Goal: Task Accomplishment & Management: Use online tool/utility

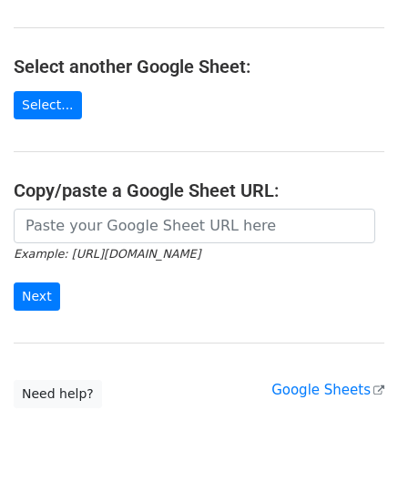
scroll to position [182, 0]
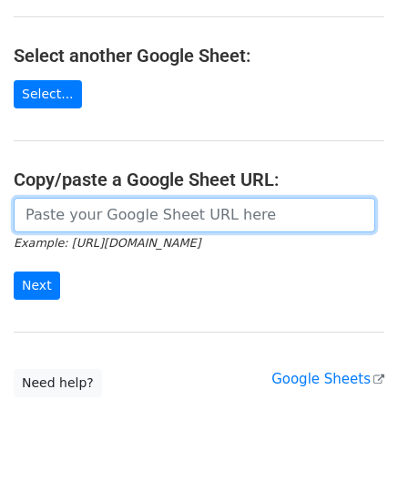
click at [59, 203] on input "url" at bounding box center [195, 215] width 362 height 35
paste input "https://docs.google.com/spreadsheets/d/1kxcER0FR4jL_aUWttR_3BYLcNkHKrTocMSPzot2…"
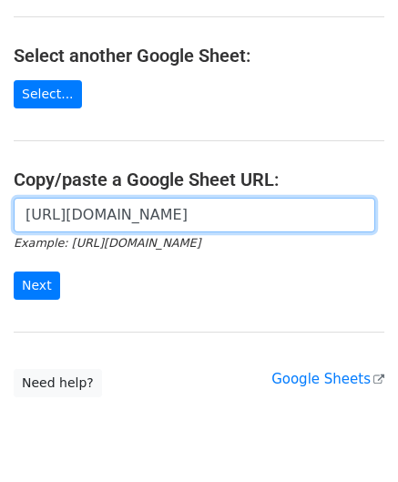
scroll to position [0, 385]
type input "https://docs.google.com/spreadsheets/d/1kxcER0FR4jL_aUWttR_3BYLcNkHKrTocMSPzot2…"
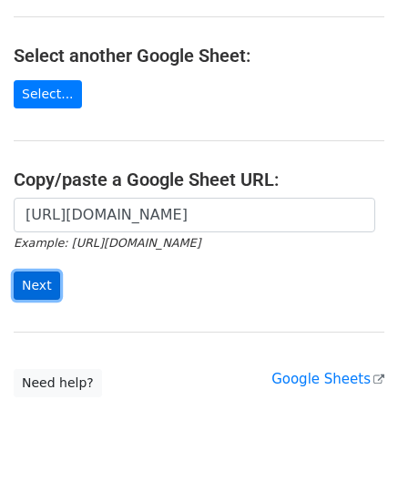
click at [39, 281] on input "Next" at bounding box center [37, 286] width 46 height 28
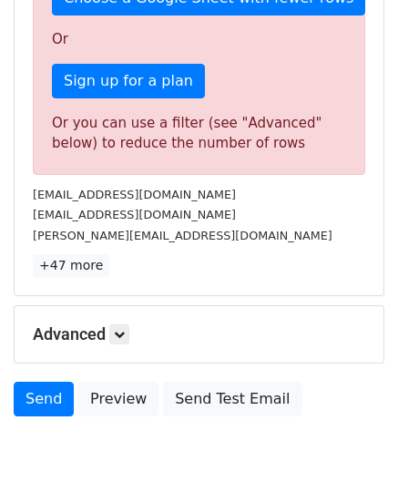
scroll to position [615, 0]
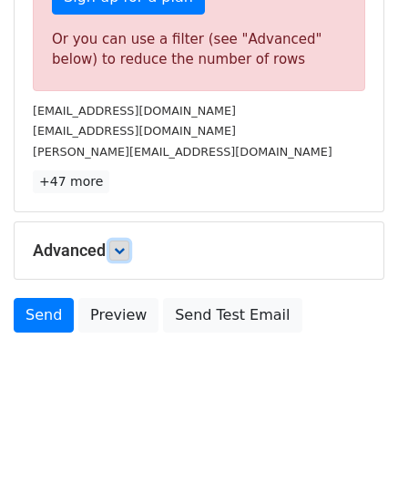
click at [128, 249] on link at bounding box center [119, 251] width 20 height 20
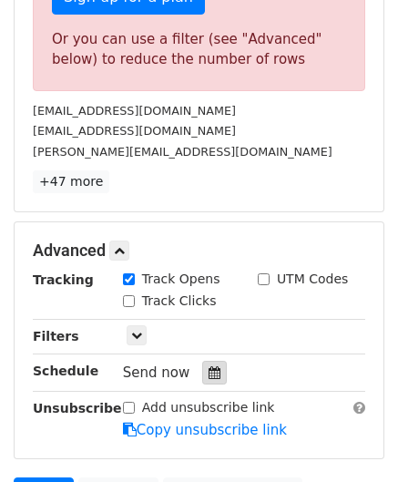
click at [209, 371] on icon at bounding box center [215, 372] width 12 height 13
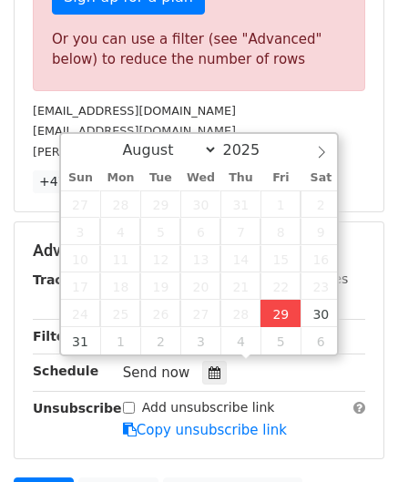
type input "[DATE] 12:00"
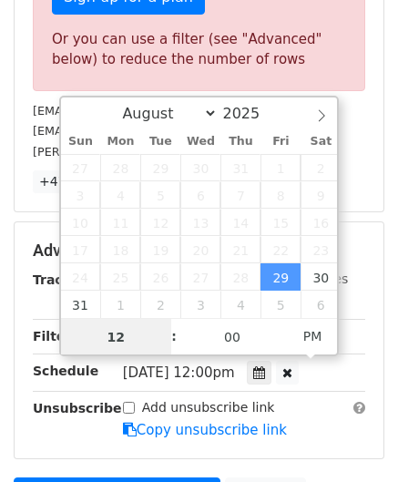
paste input "0"
type input "10"
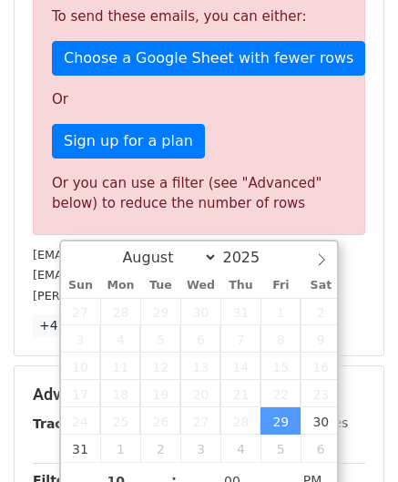
type input "[DATE] 22:00"
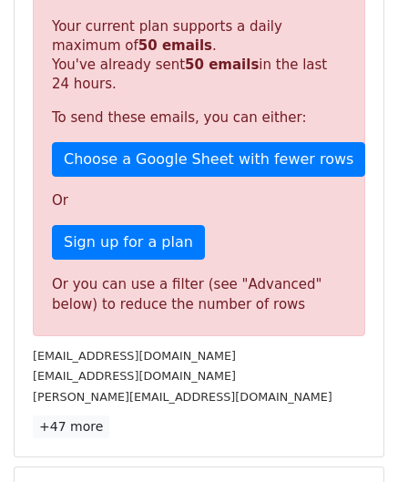
scroll to position [836, 0]
